Goal: Transaction & Acquisition: Purchase product/service

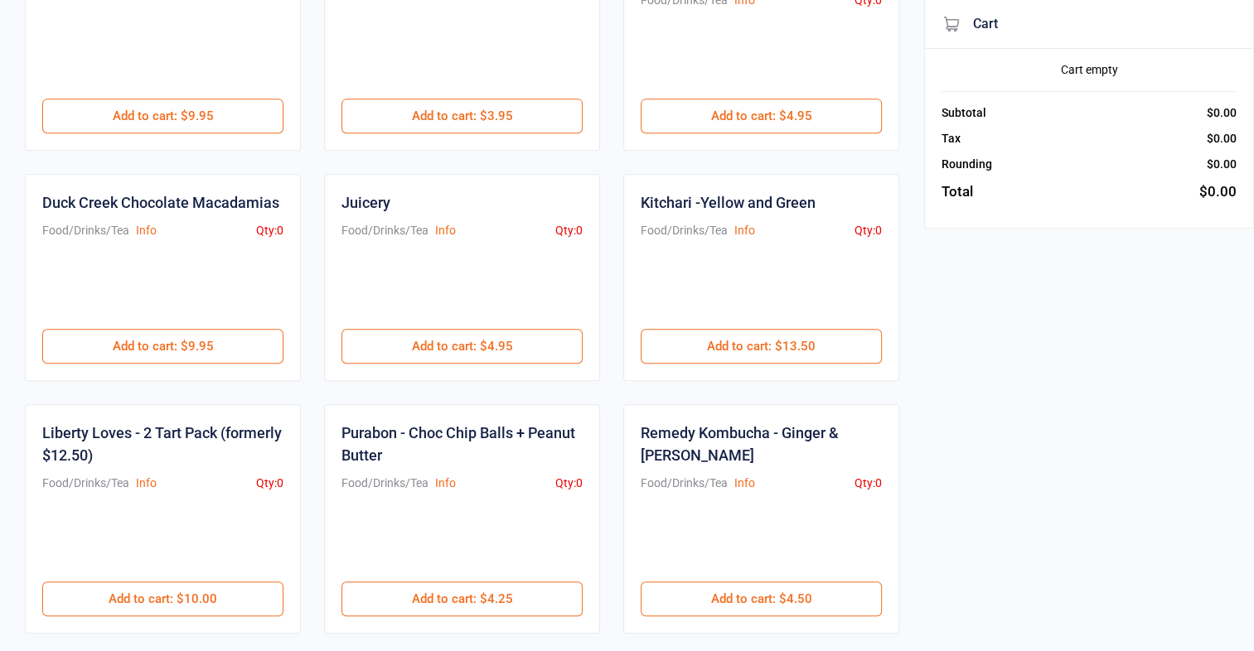
scroll to position [880, 0]
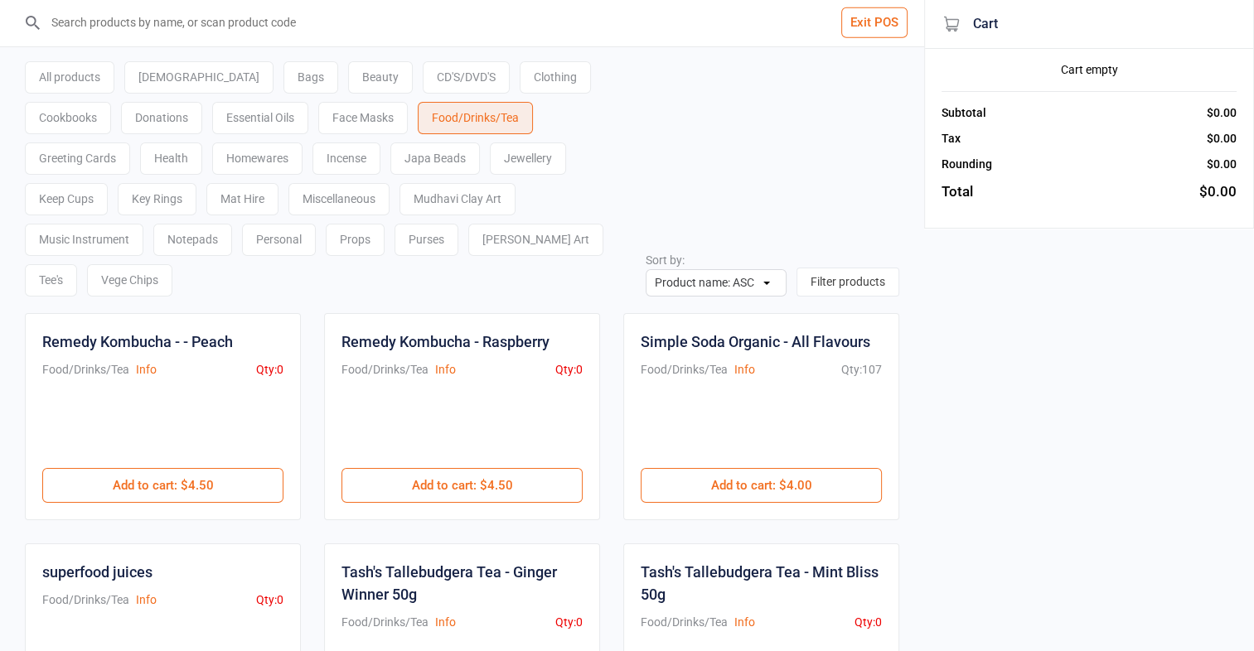
scroll to position [0, 0]
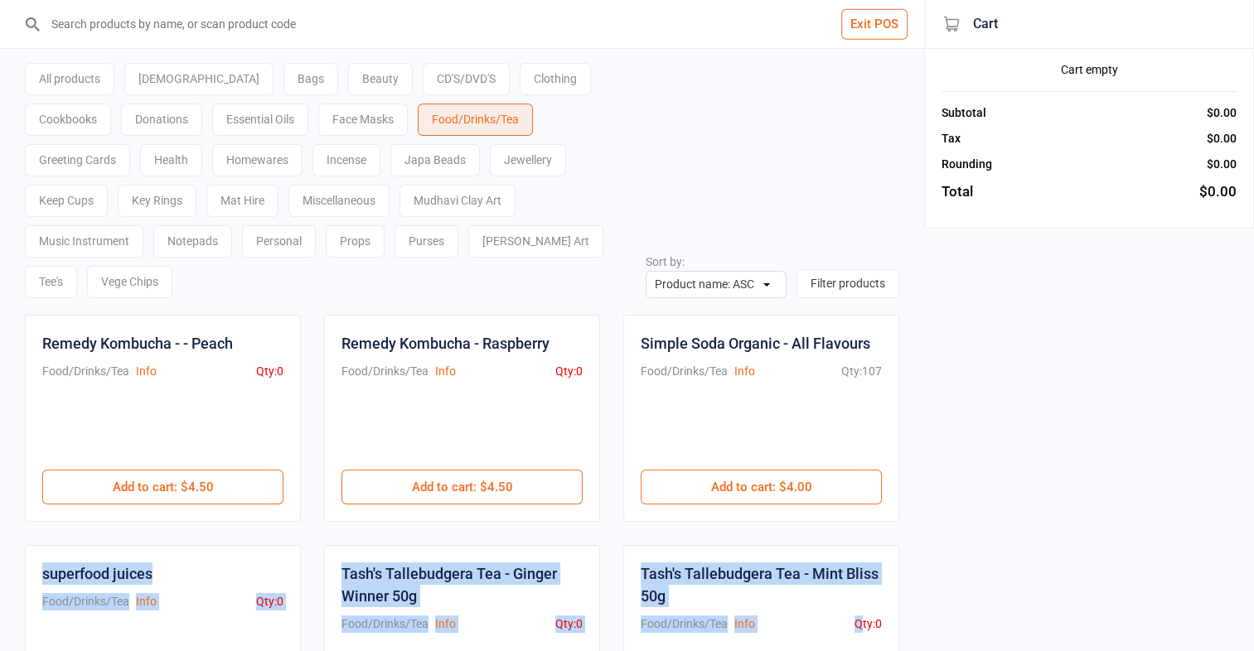
drag, startPoint x: 858, startPoint y: 588, endPoint x: 809, endPoint y: 479, distance: 120.2
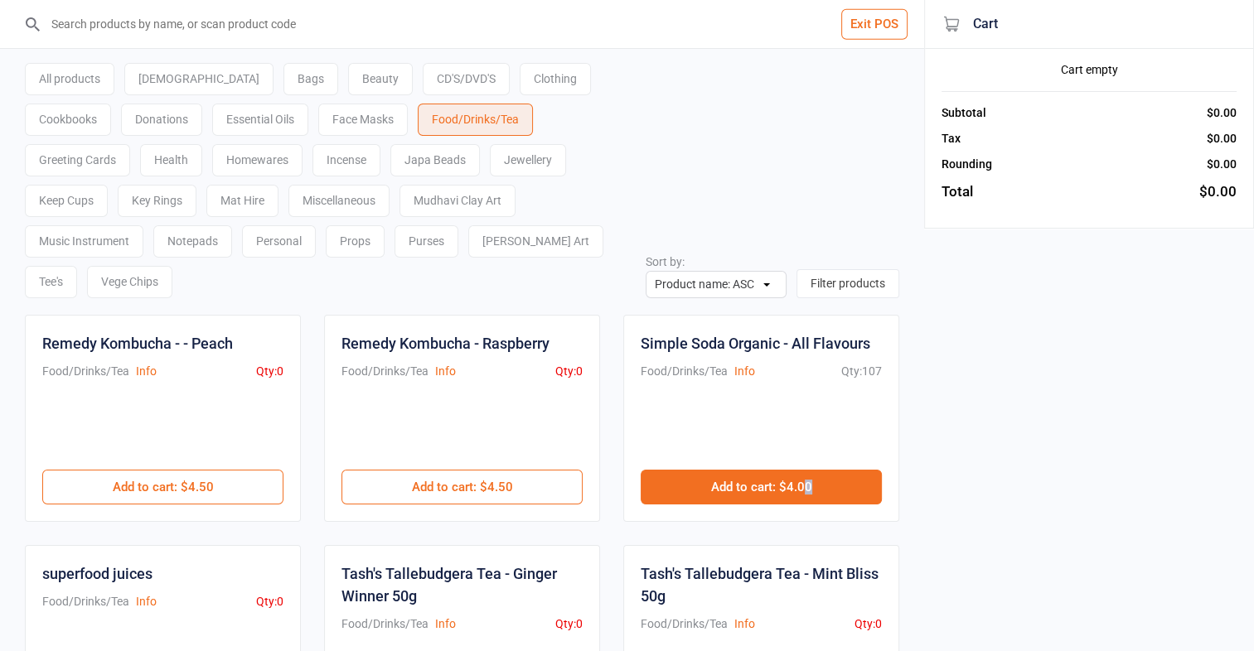
drag, startPoint x: 809, startPoint y: 481, endPoint x: 806, endPoint y: 444, distance: 37.4
click at [831, 470] on button "Add to cart : $4.00" at bounding box center [761, 487] width 241 height 35
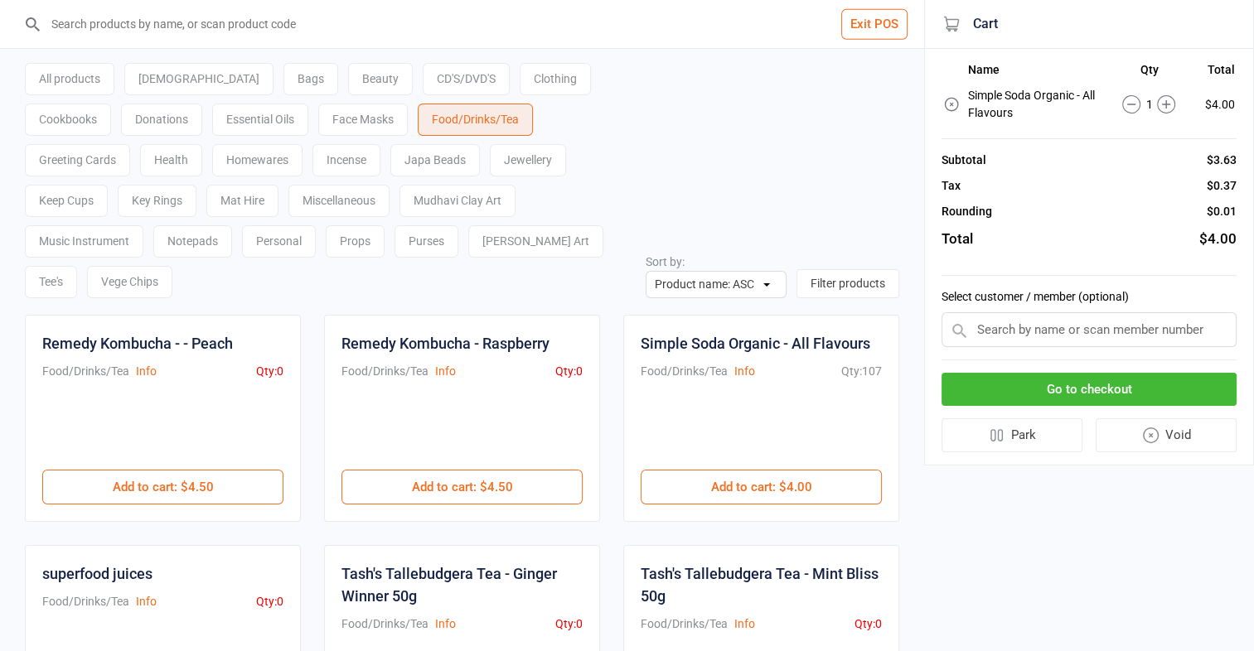
click at [172, 266] on div "Vege Chips" at bounding box center [129, 282] width 85 height 32
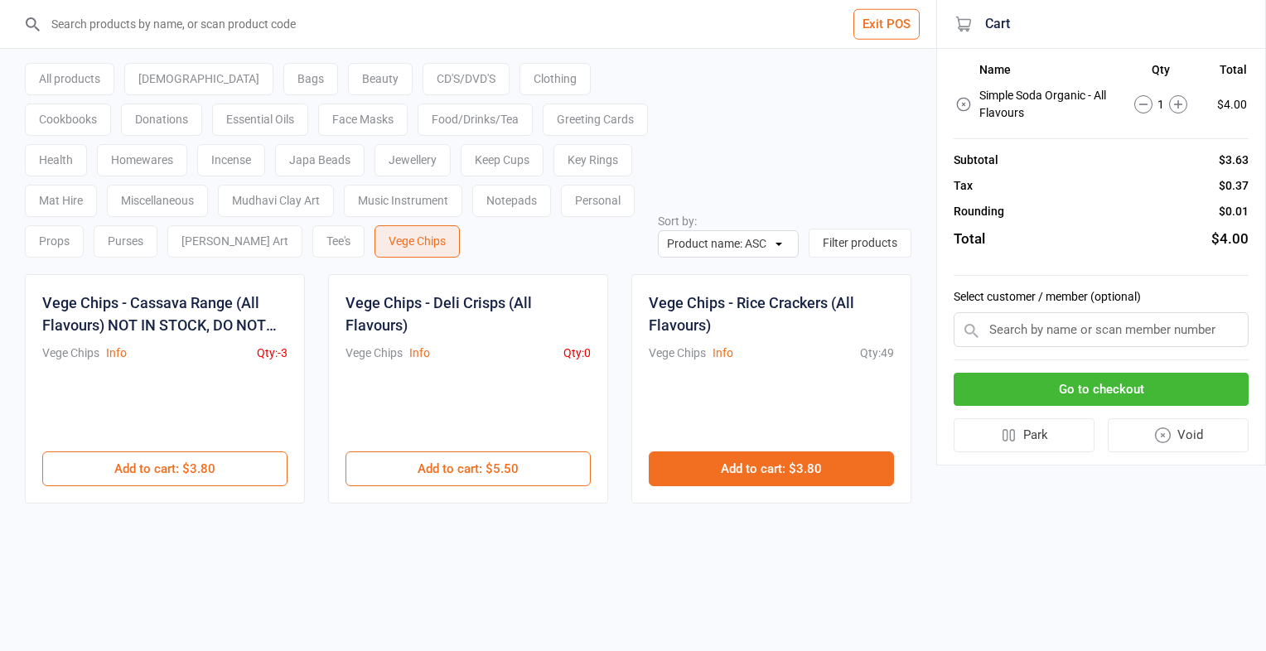
click at [719, 469] on button "Add to cart : $3.80" at bounding box center [771, 469] width 245 height 35
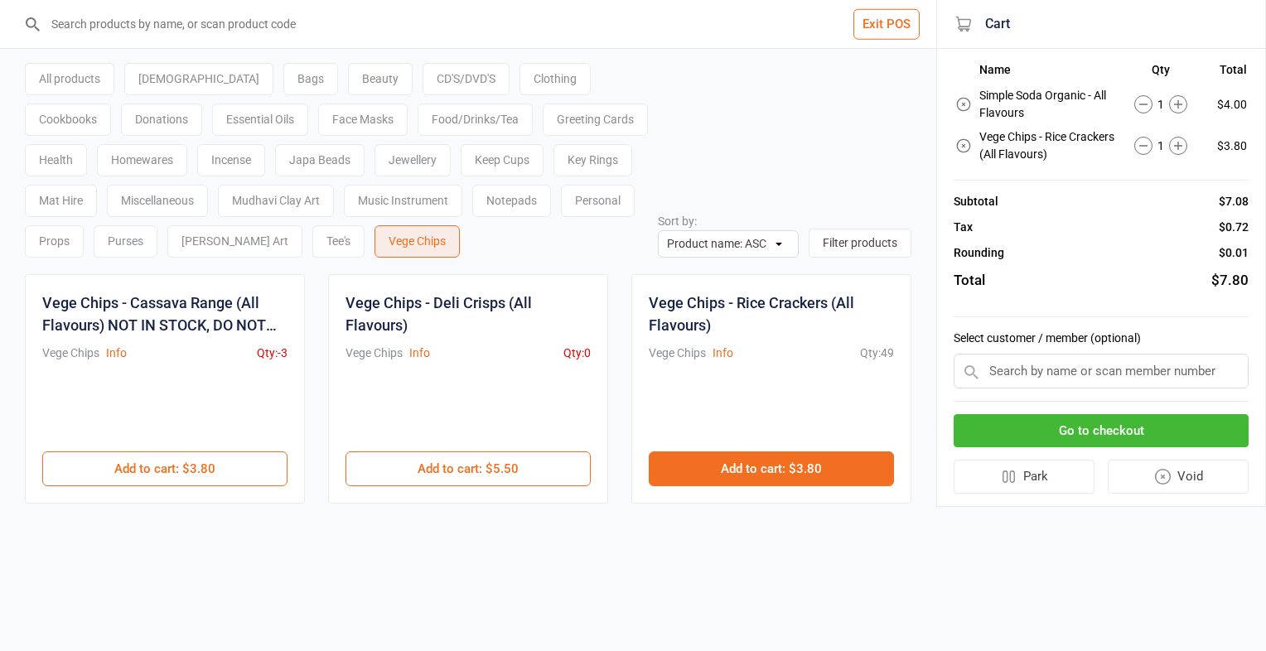
click at [719, 469] on button "Add to cart : $3.80" at bounding box center [771, 469] width 245 height 35
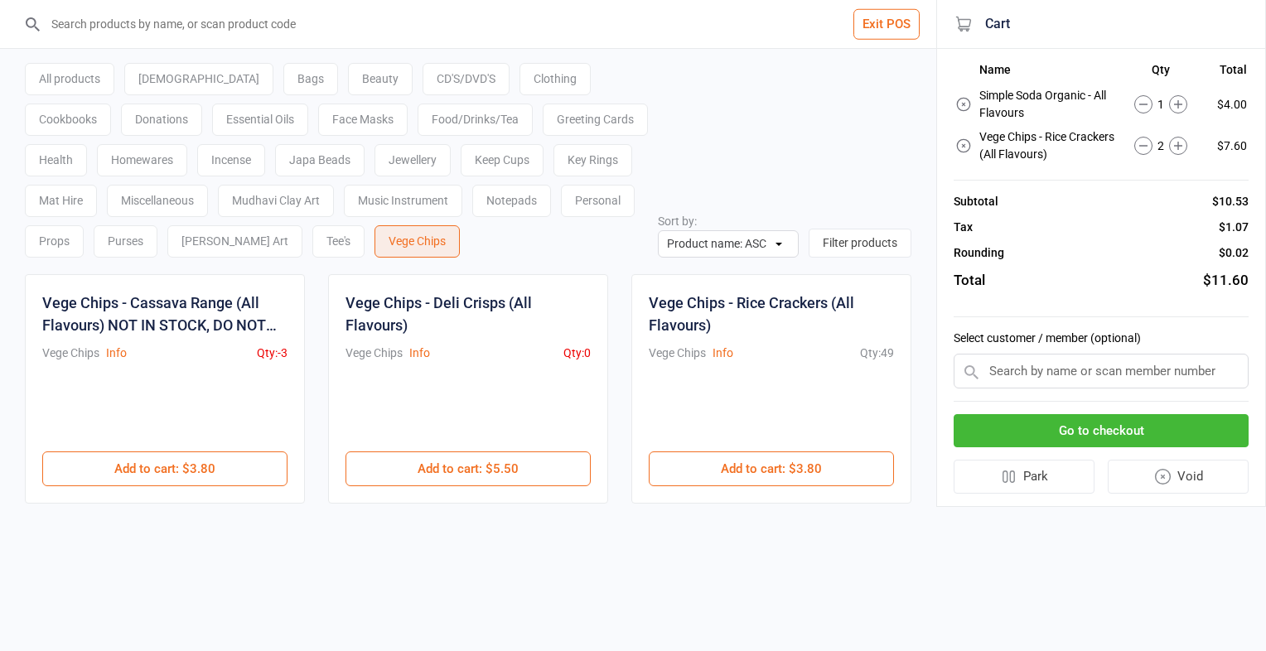
click at [1057, 429] on button "Go to checkout" at bounding box center [1101, 431] width 295 height 34
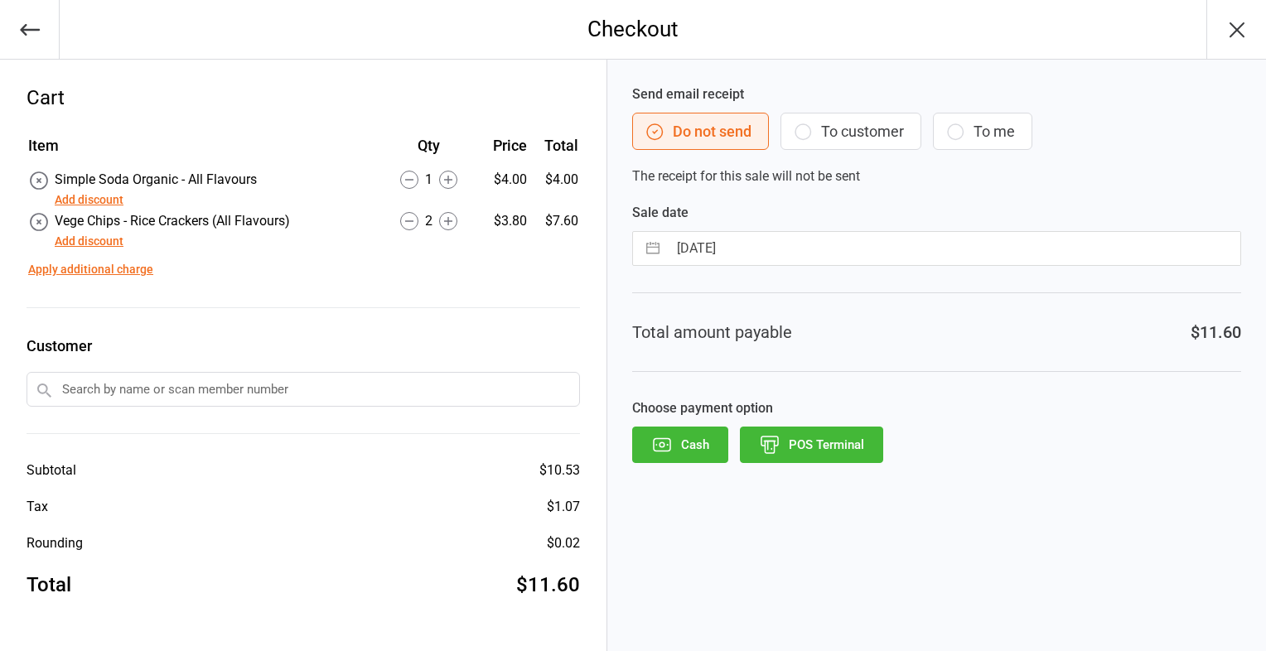
click at [834, 438] on button "POS Terminal" at bounding box center [811, 445] width 143 height 36
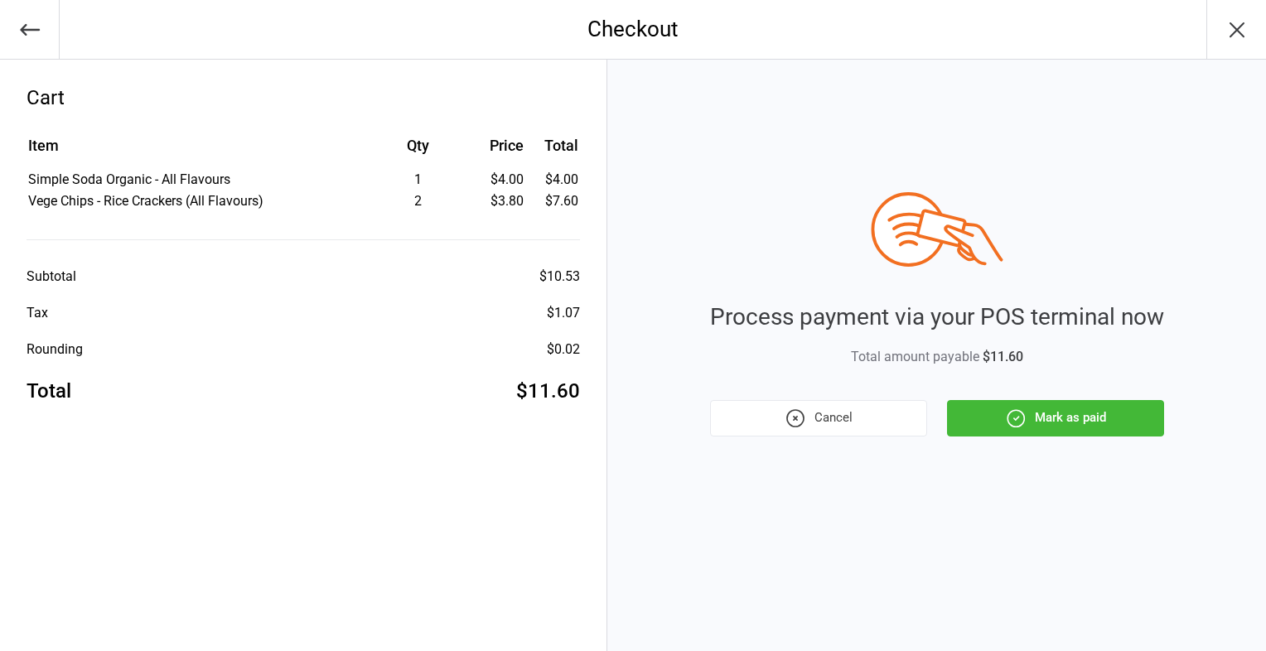
click at [825, 420] on button "Cancel" at bounding box center [818, 418] width 217 height 36
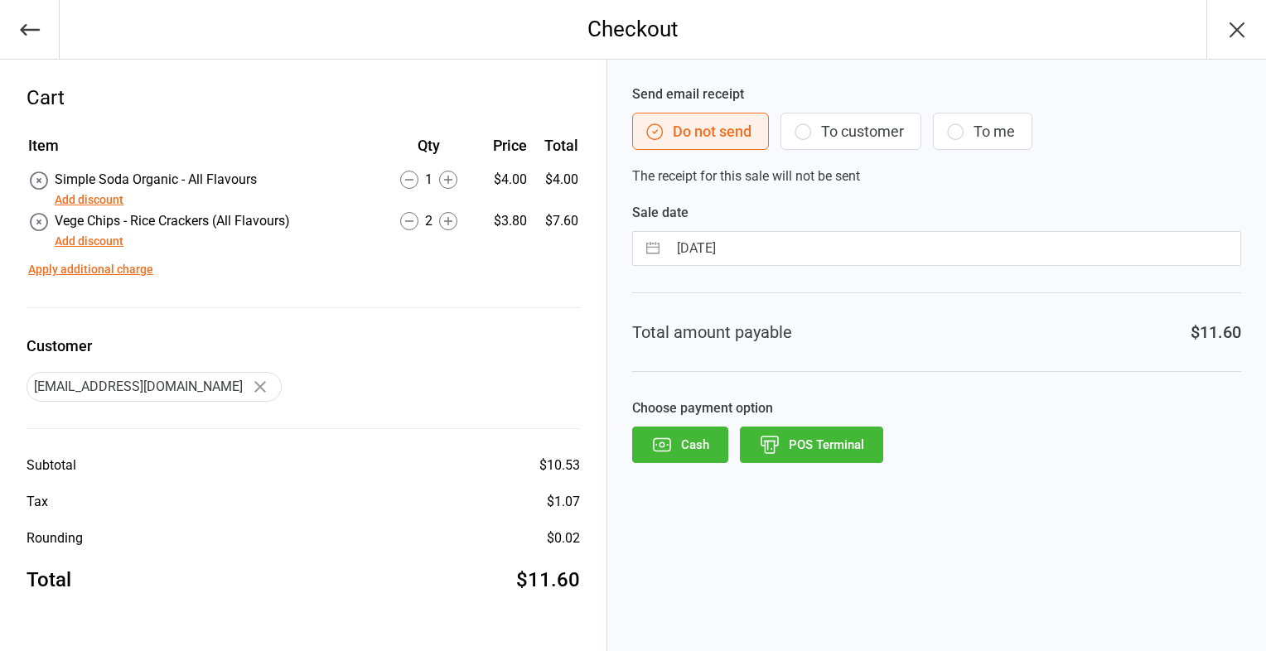
click at [411, 218] on icon at bounding box center [409, 221] width 18 height 18
click at [780, 439] on icon "button" at bounding box center [770, 445] width 22 height 22
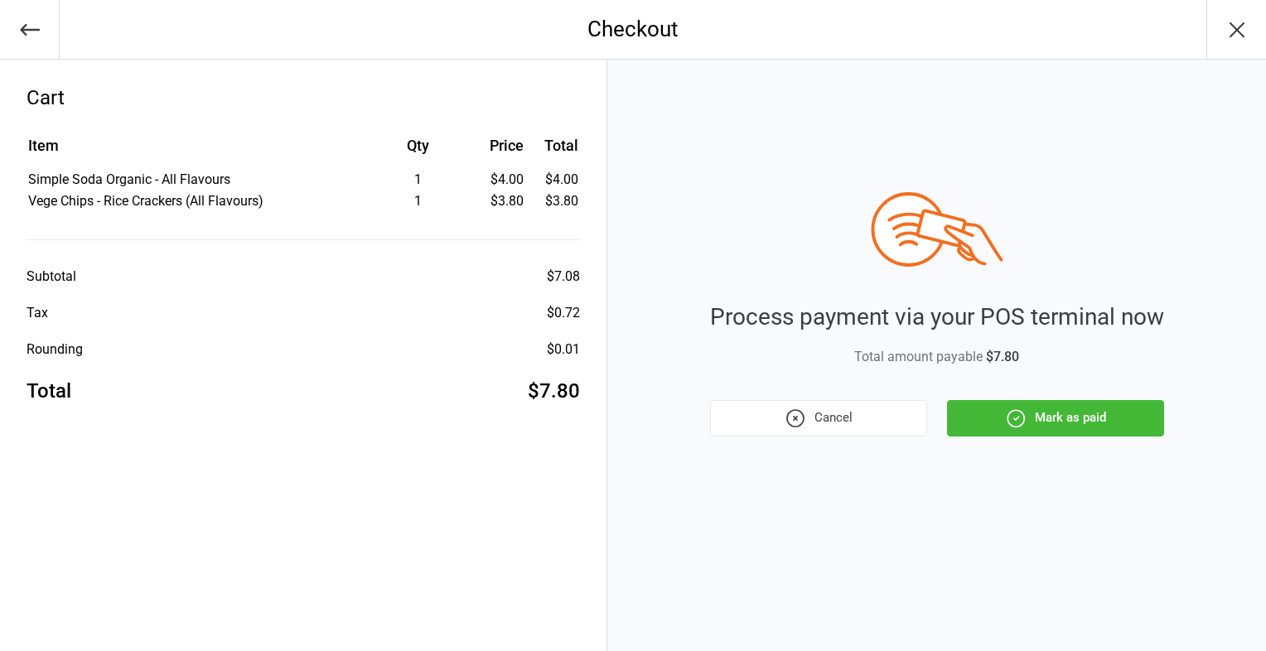
click at [1052, 415] on button "Mark as paid" at bounding box center [1055, 418] width 217 height 36
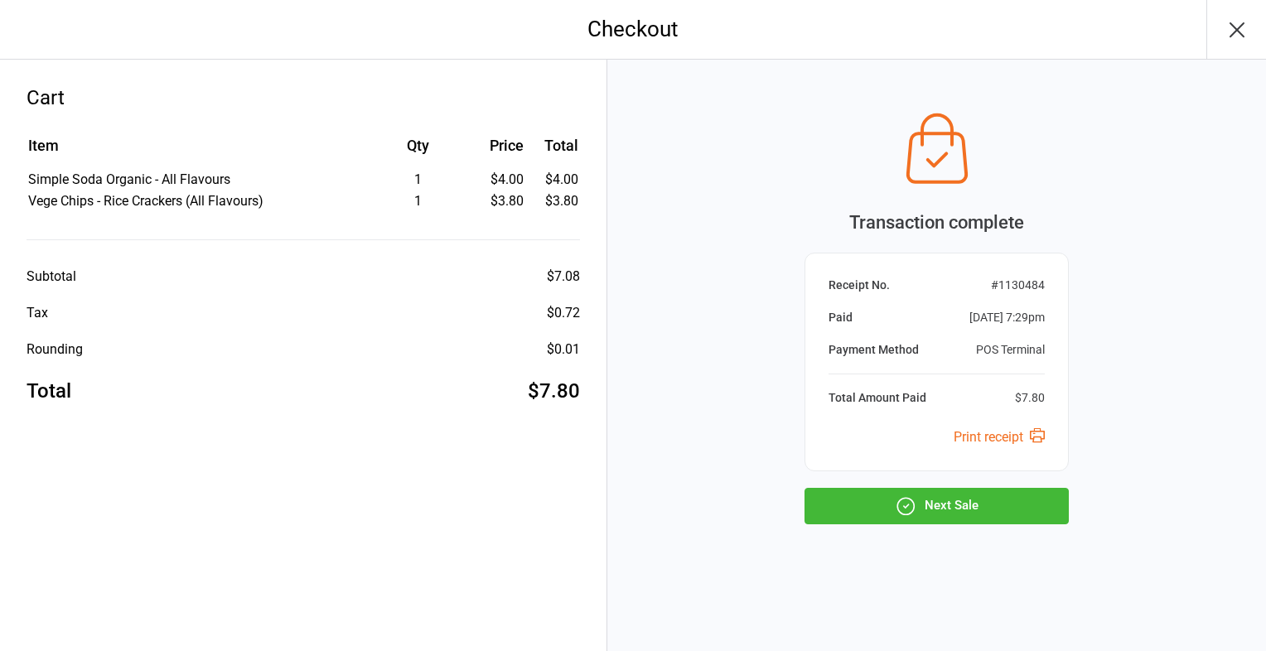
click at [978, 504] on button "Next Sale" at bounding box center [937, 506] width 264 height 36
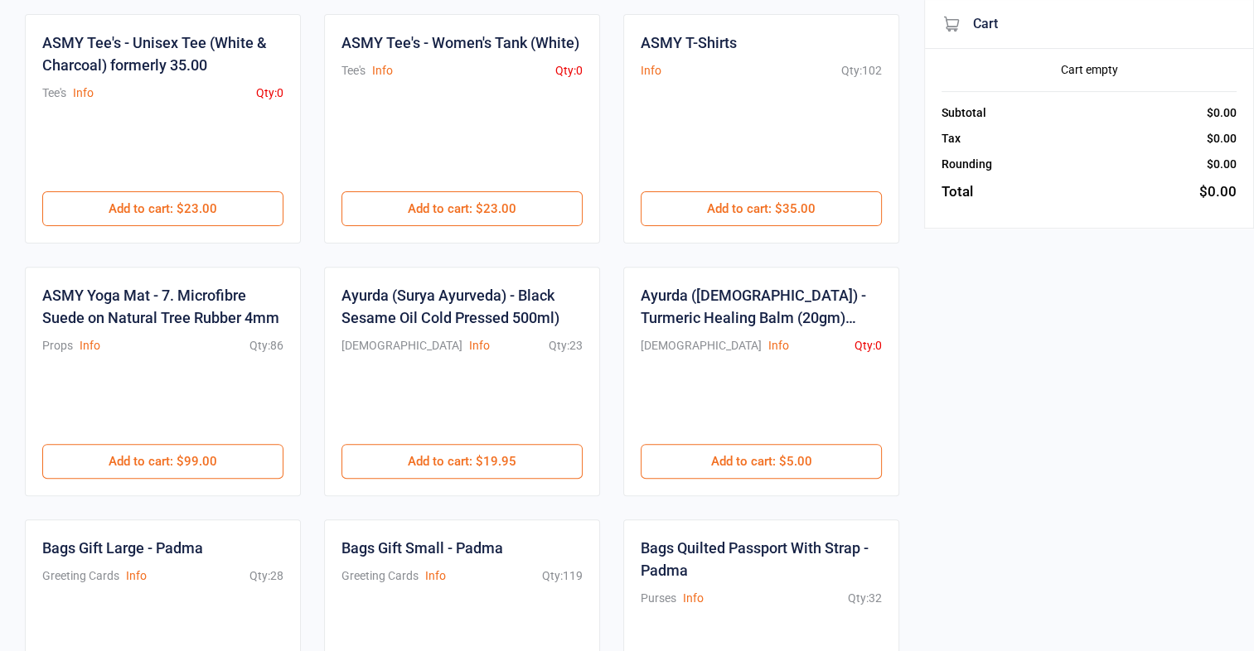
scroll to position [570, 0]
